Goal: Information Seeking & Learning: Check status

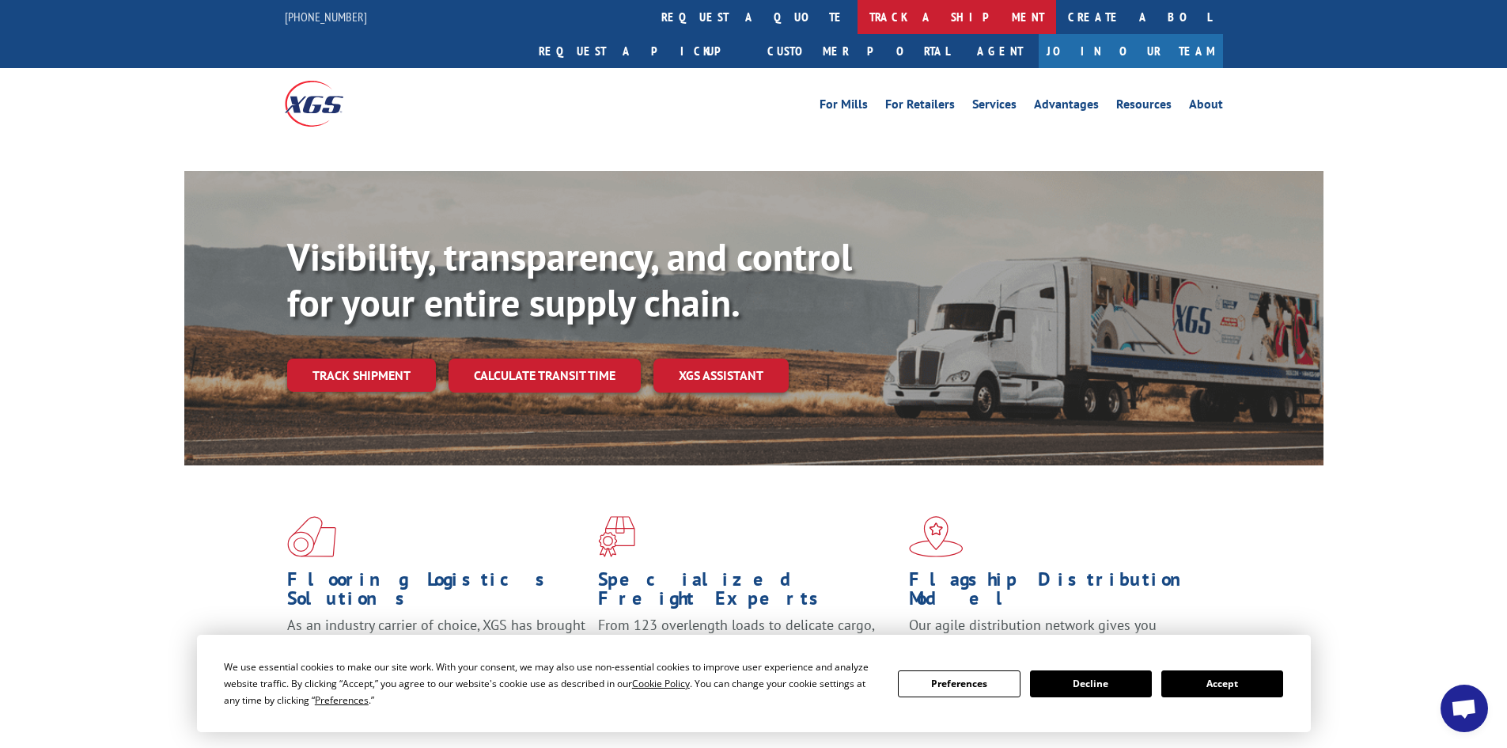
click at [858, 11] on link "track a shipment" at bounding box center [957, 17] width 199 height 34
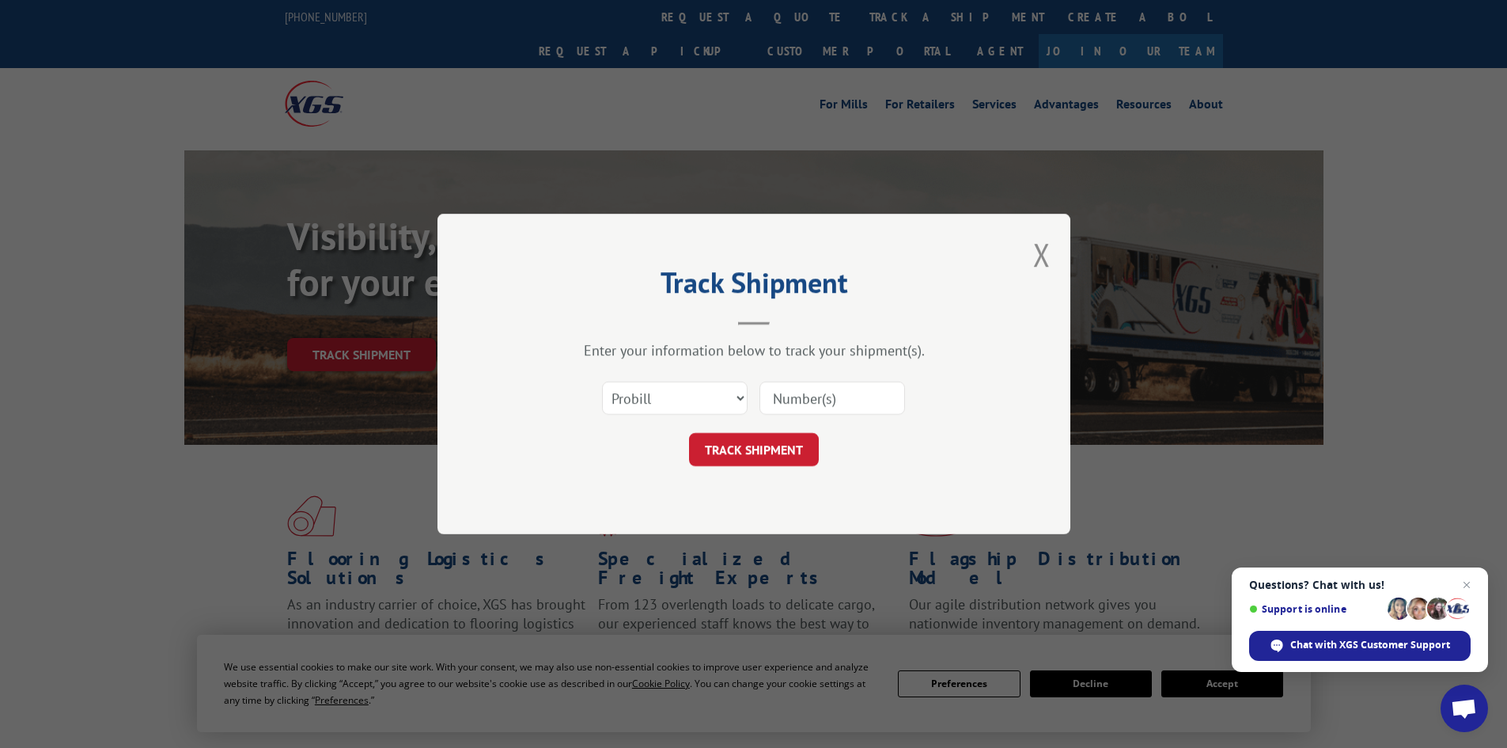
paste input "2877497"
type input "2877497"
click at [760, 459] on button "TRACK SHIPMENT" at bounding box center [754, 449] width 130 height 33
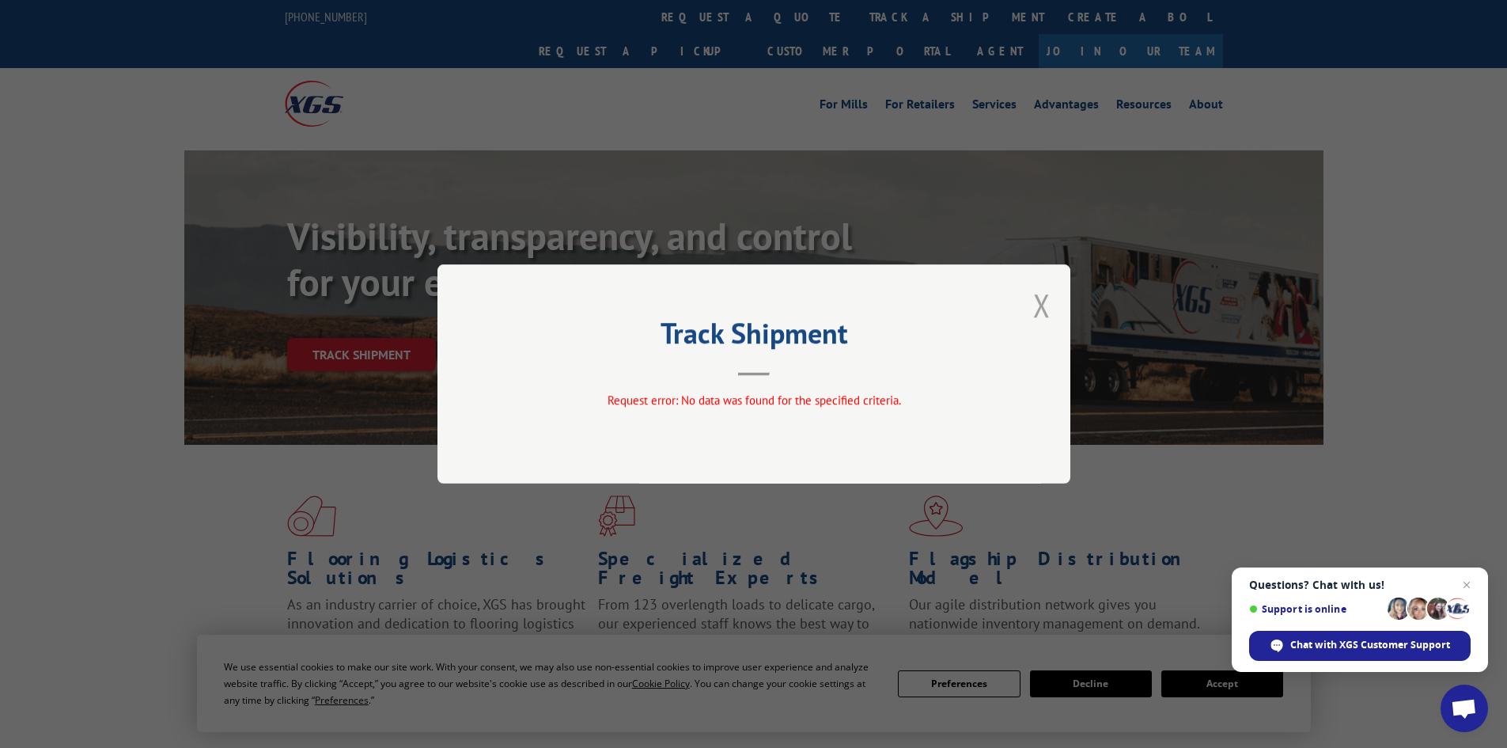
click at [1040, 303] on button "Close modal" at bounding box center [1041, 305] width 17 height 42
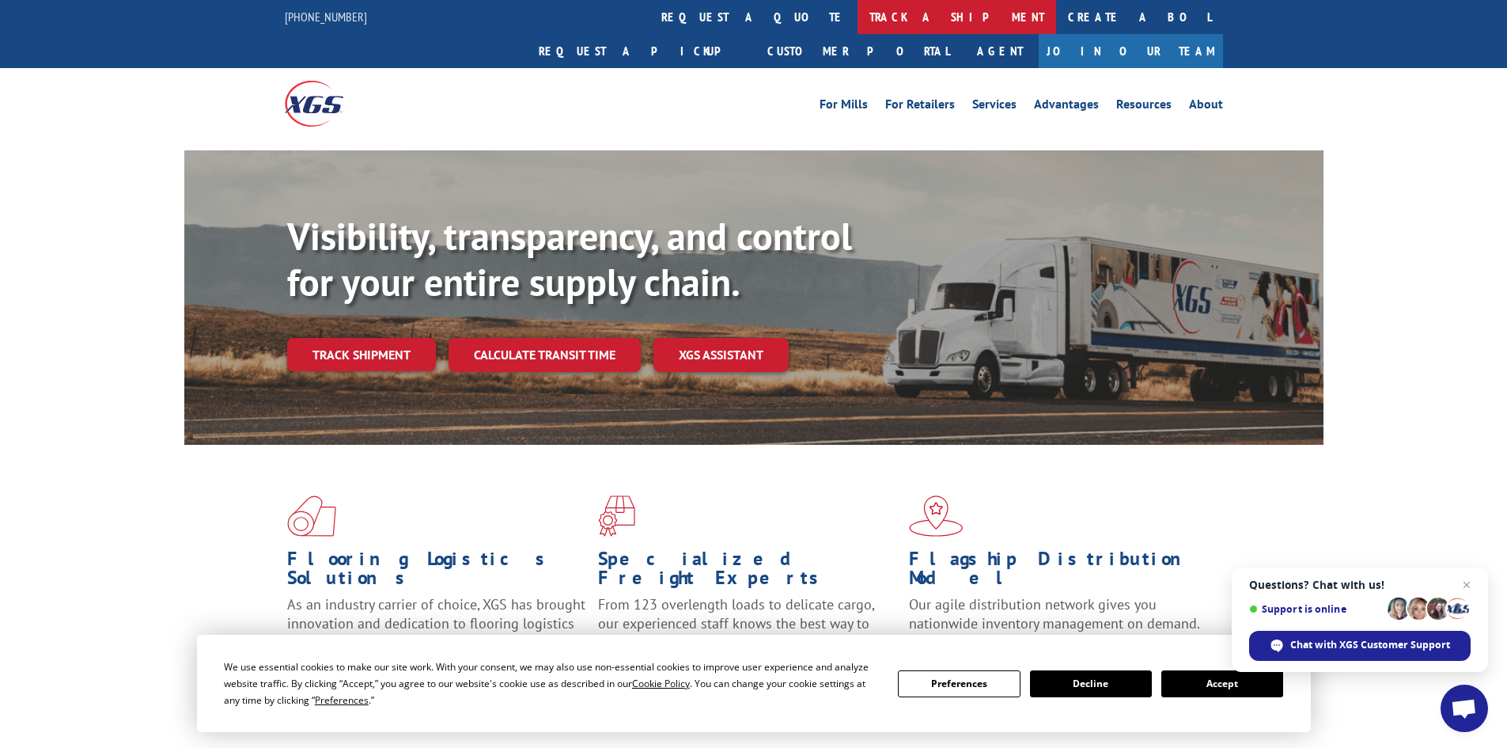
click at [858, 22] on link "track a shipment" at bounding box center [957, 17] width 199 height 34
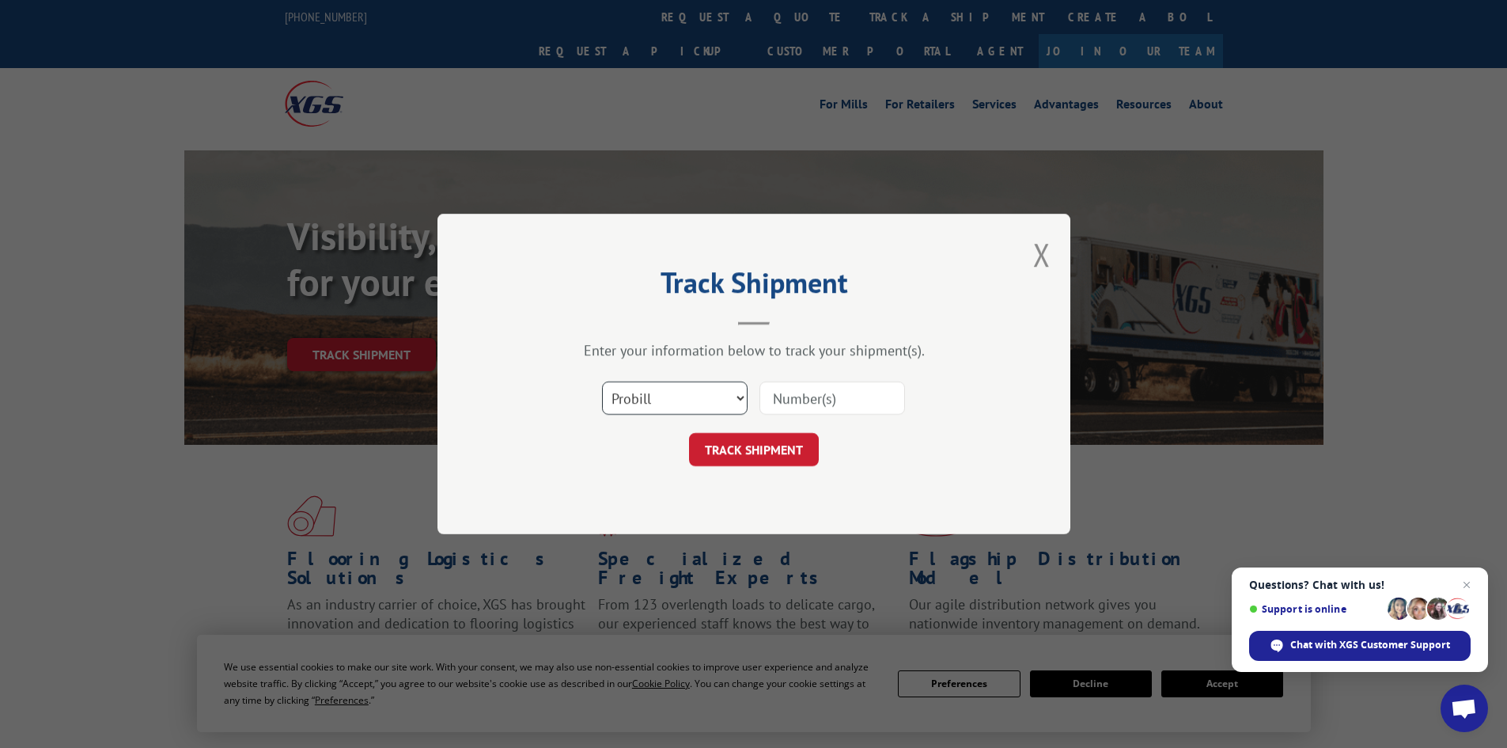
click at [626, 407] on select "Select category... Probill BOL PO" at bounding box center [675, 397] width 146 height 33
select select "bol"
click at [602, 381] on select "Select category... Probill BOL PO" at bounding box center [675, 397] width 146 height 33
click at [809, 401] on input at bounding box center [833, 397] width 146 height 33
paste input "2877497"
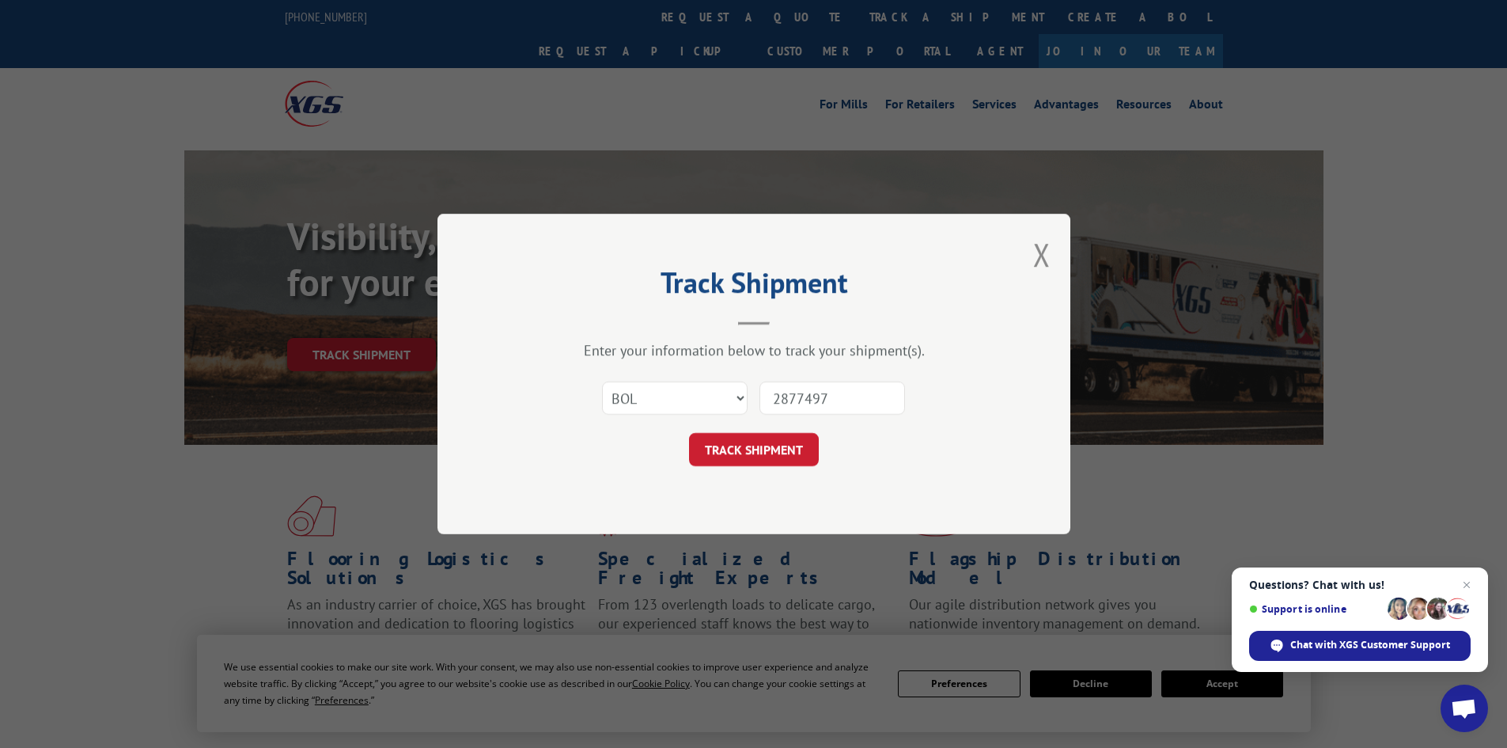
type input "2877497"
click at [758, 430] on form "Select category... Probill BOL PO 2877497 TRACK SHIPMENT" at bounding box center [754, 419] width 475 height 94
click at [756, 438] on button "TRACK SHIPMENT" at bounding box center [754, 449] width 130 height 33
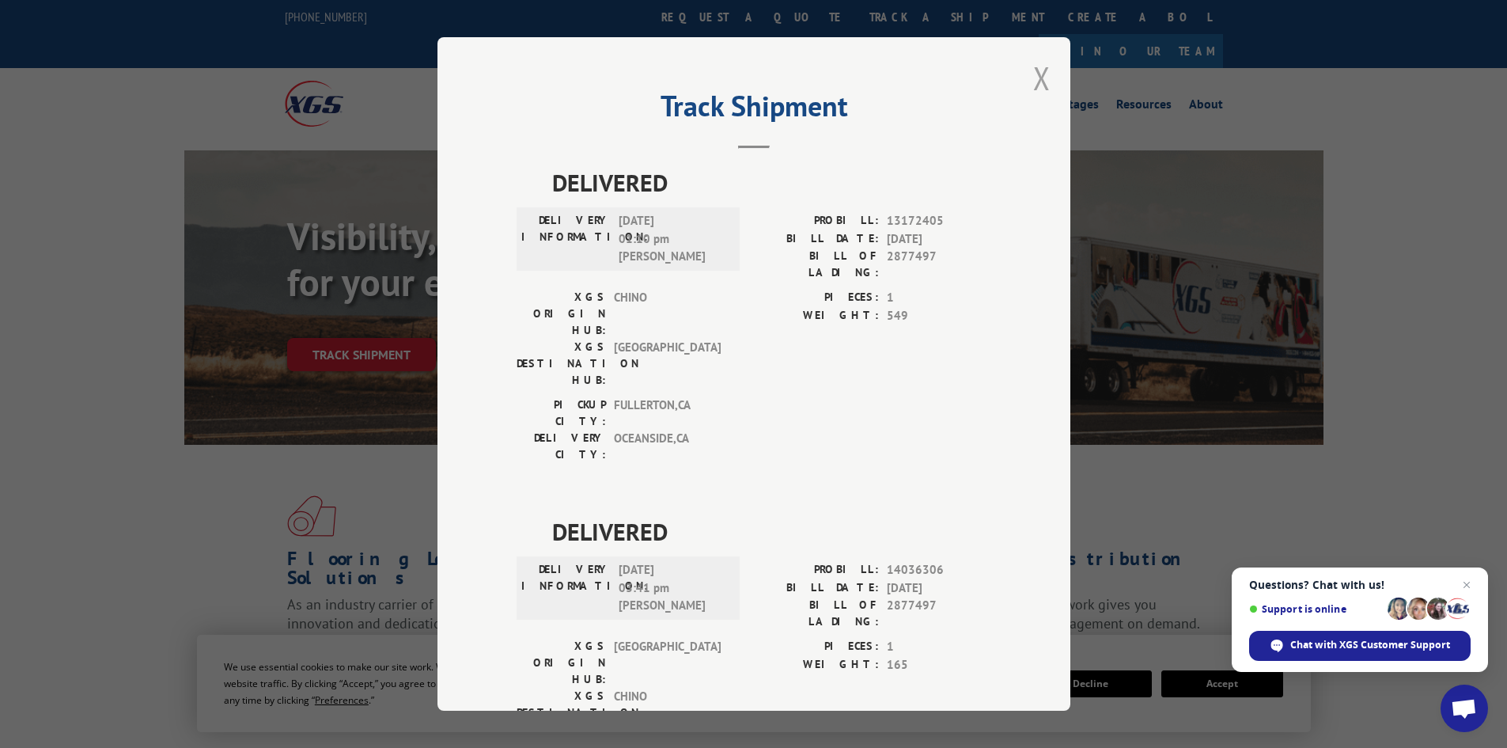
click at [1036, 74] on button "Close modal" at bounding box center [1041, 78] width 17 height 42
